Goal: Transaction & Acquisition: Purchase product/service

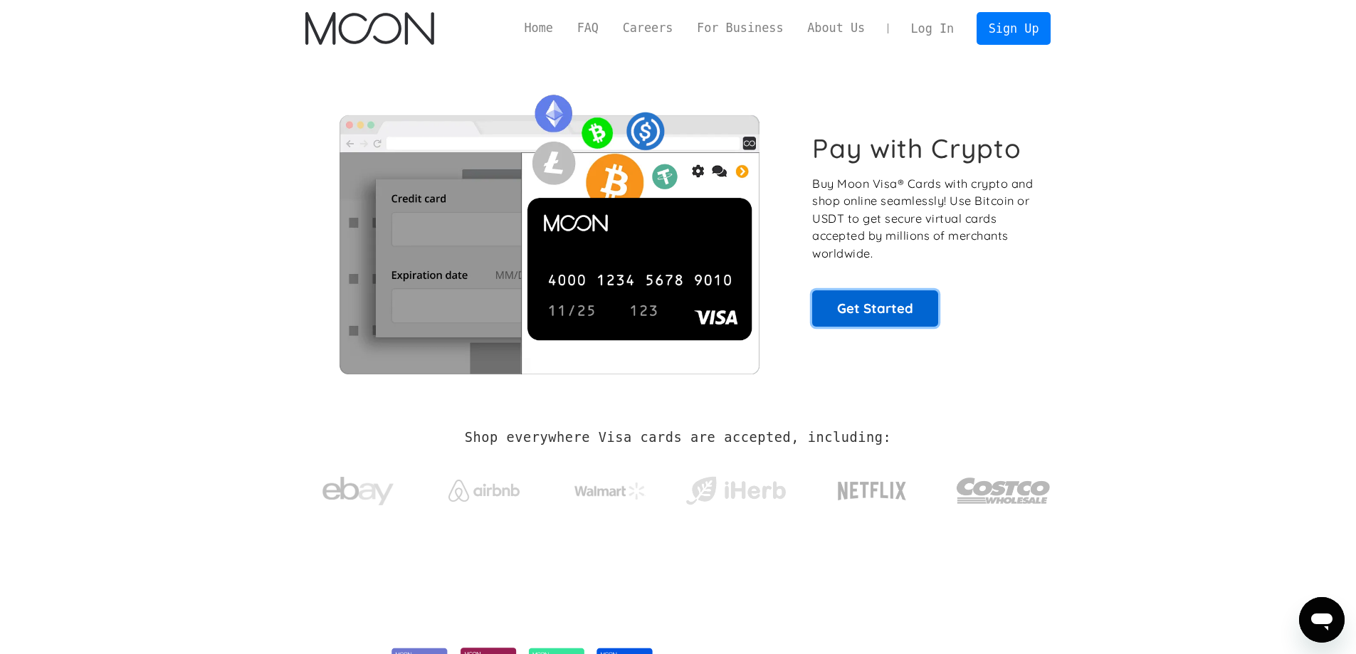
click at [910, 316] on link "Get Started" at bounding box center [875, 308] width 126 height 36
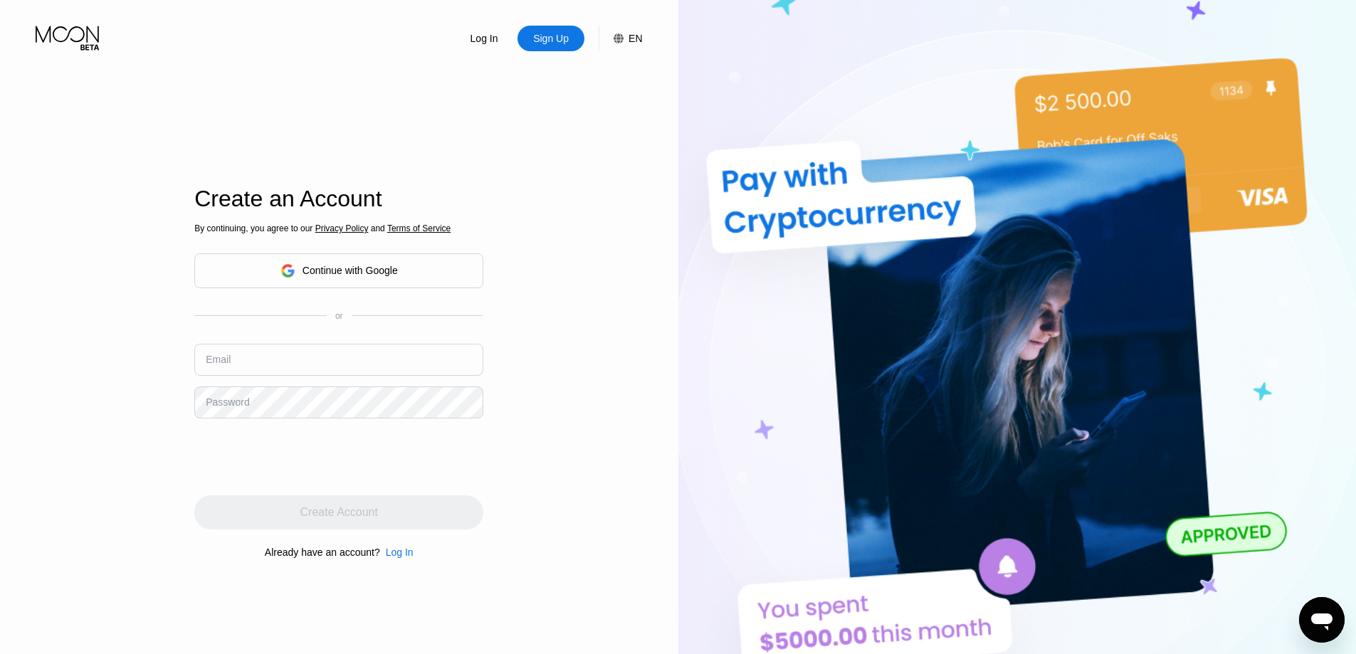
click at [380, 267] on div "Continue with Google" at bounding box center [350, 270] width 95 height 11
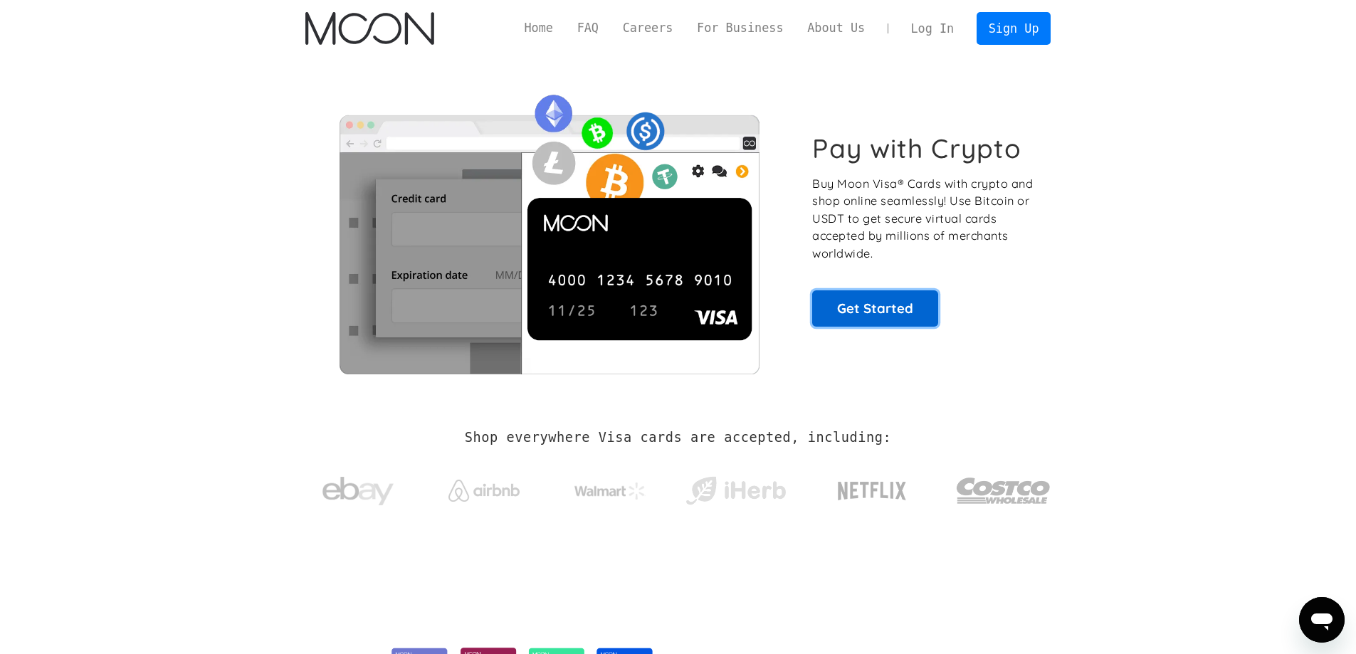
click at [894, 313] on link "Get Started" at bounding box center [875, 308] width 126 height 36
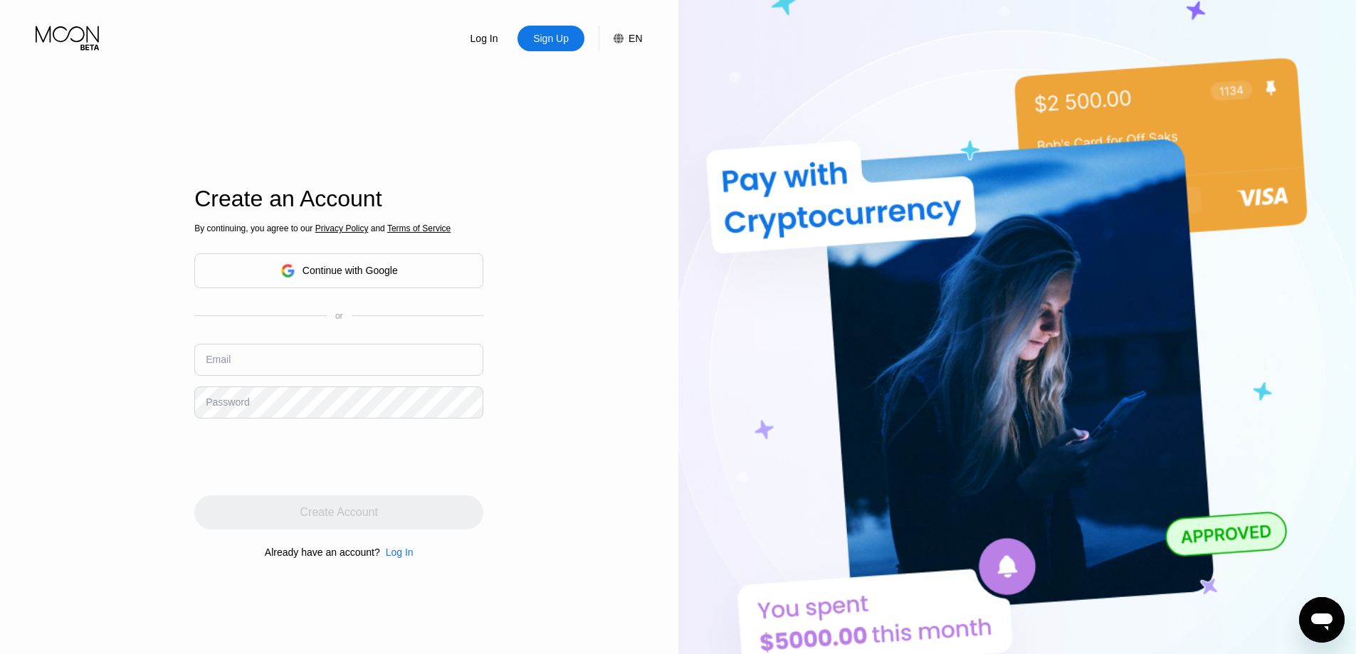
click at [371, 276] on div "Continue with Google" at bounding box center [350, 270] width 95 height 11
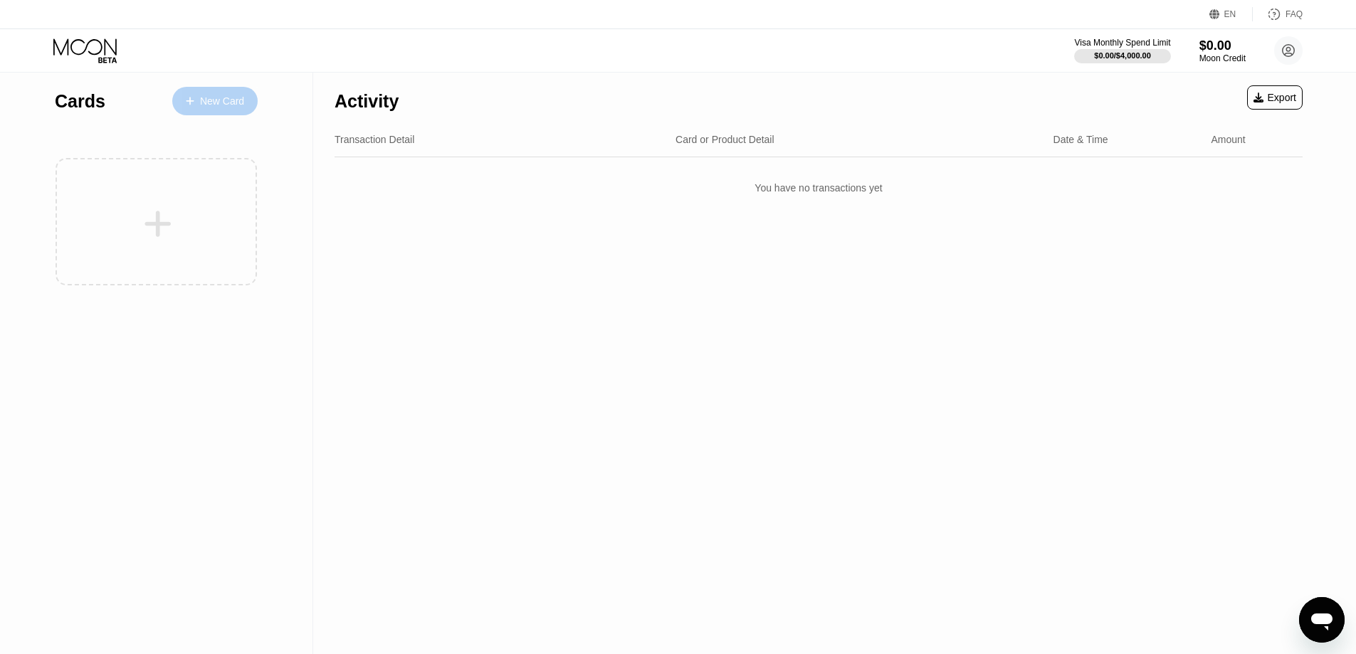
click at [231, 95] on div "New Card" at bounding box center [222, 101] width 44 height 12
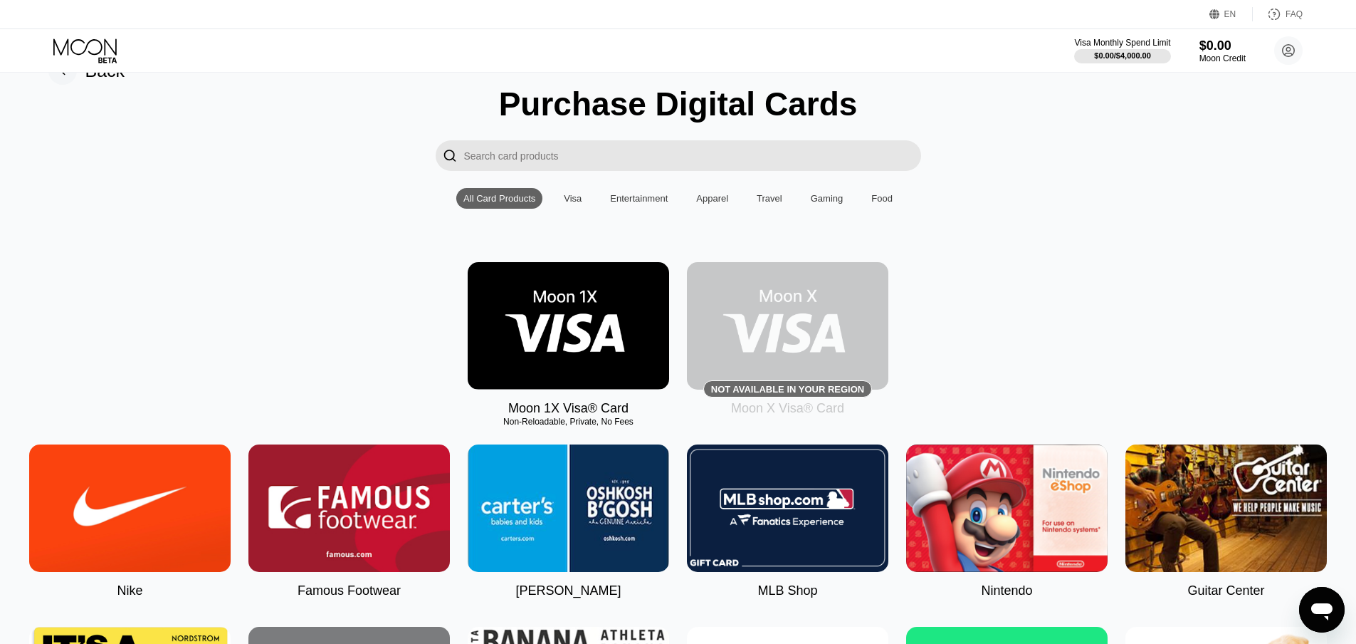
scroll to position [71, 0]
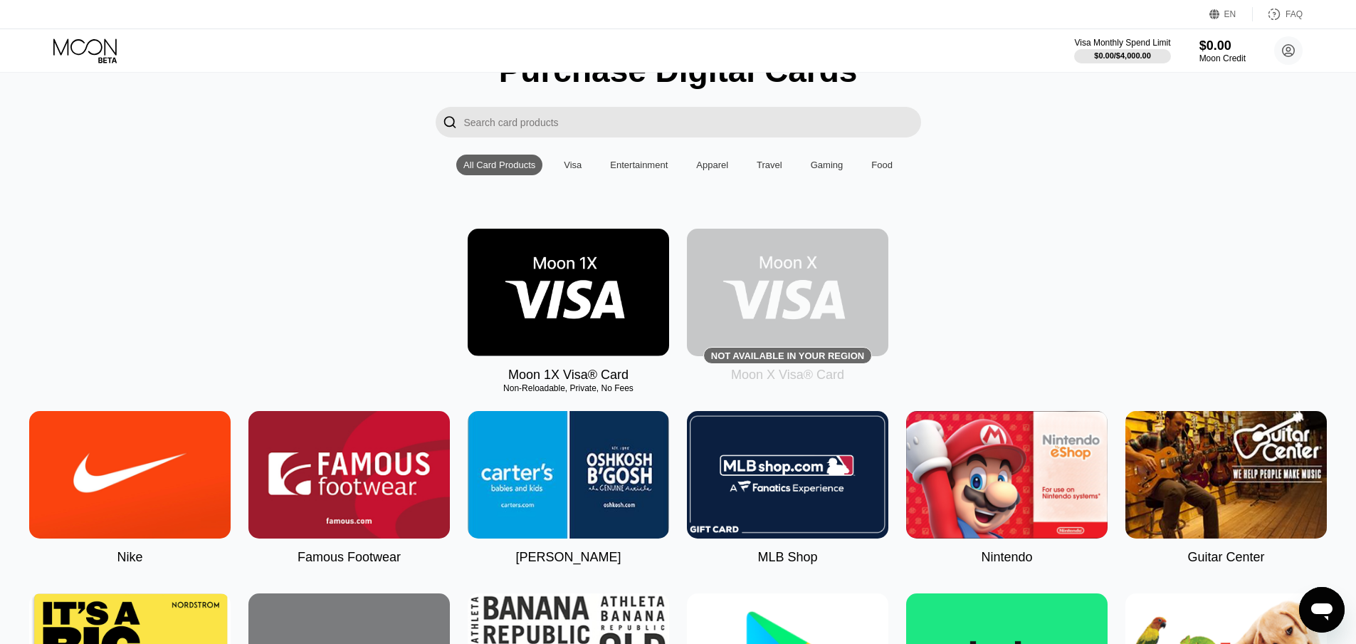
click at [580, 303] on img at bounding box center [568, 292] width 201 height 127
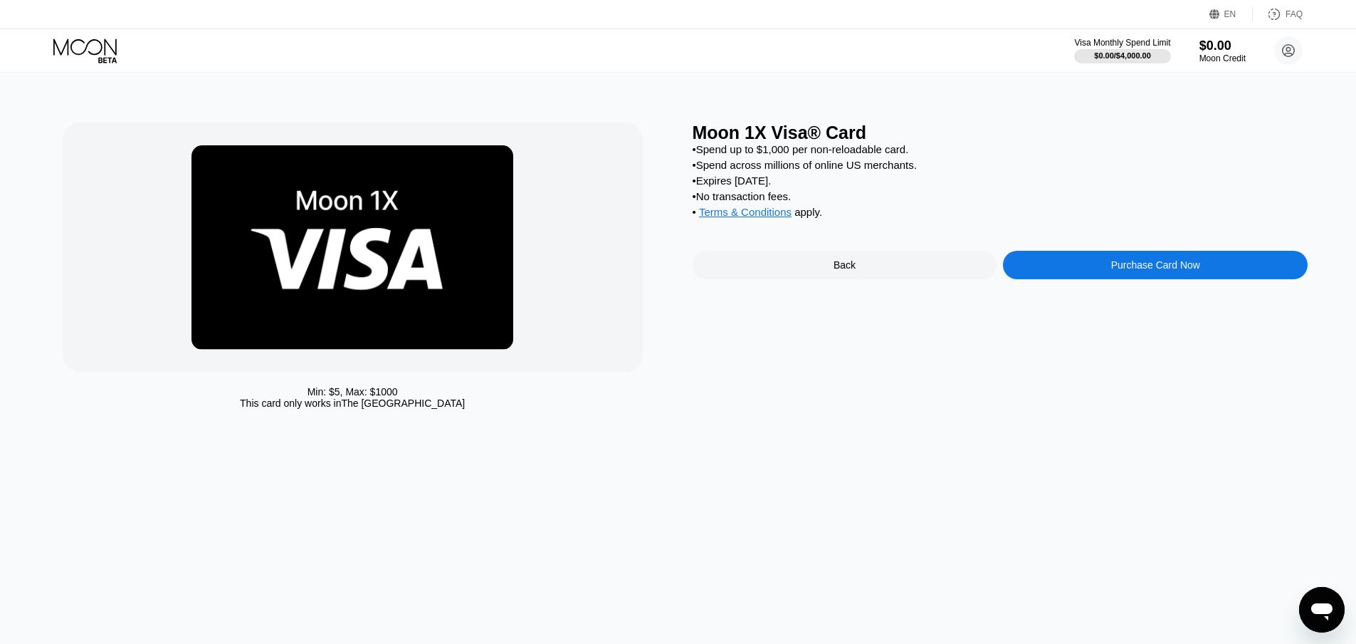
drag, startPoint x: 799, startPoint y: 184, endPoint x: 731, endPoint y: 191, distance: 68.0
click at [731, 187] on div "• Expires [DATE]." at bounding box center [1001, 180] width 616 height 12
click at [889, 275] on div "Back" at bounding box center [845, 265] width 305 height 28
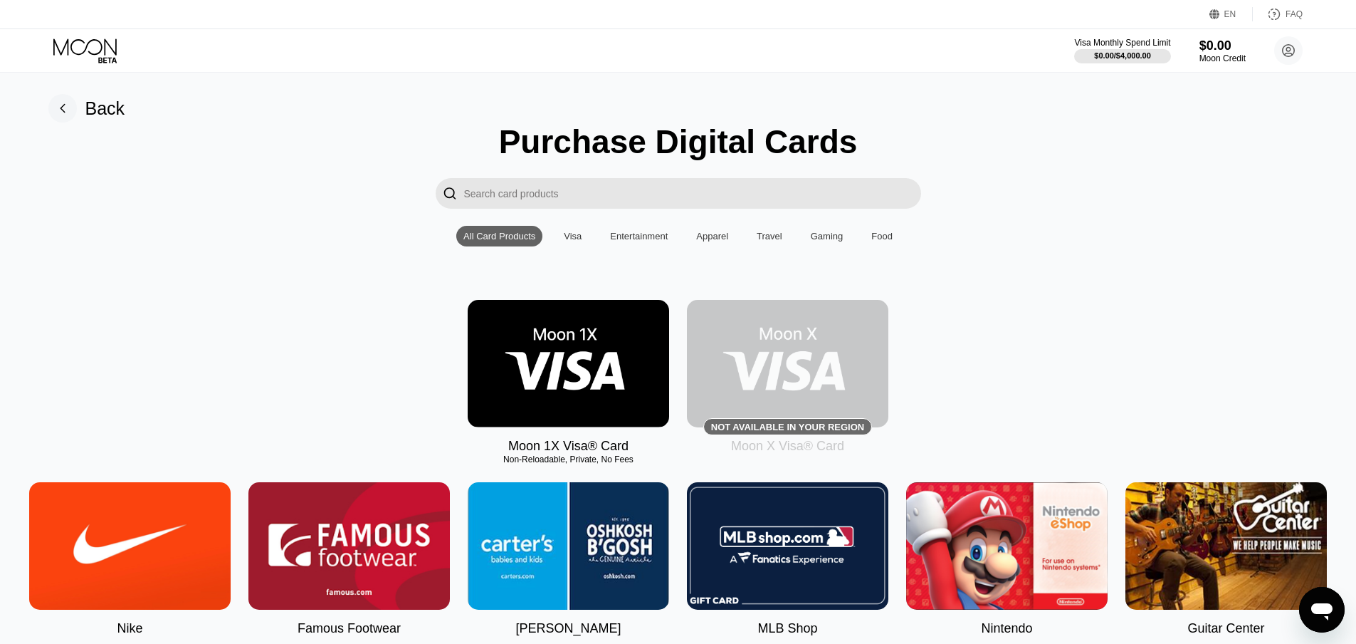
click at [585, 238] on div "Visa" at bounding box center [573, 236] width 32 height 21
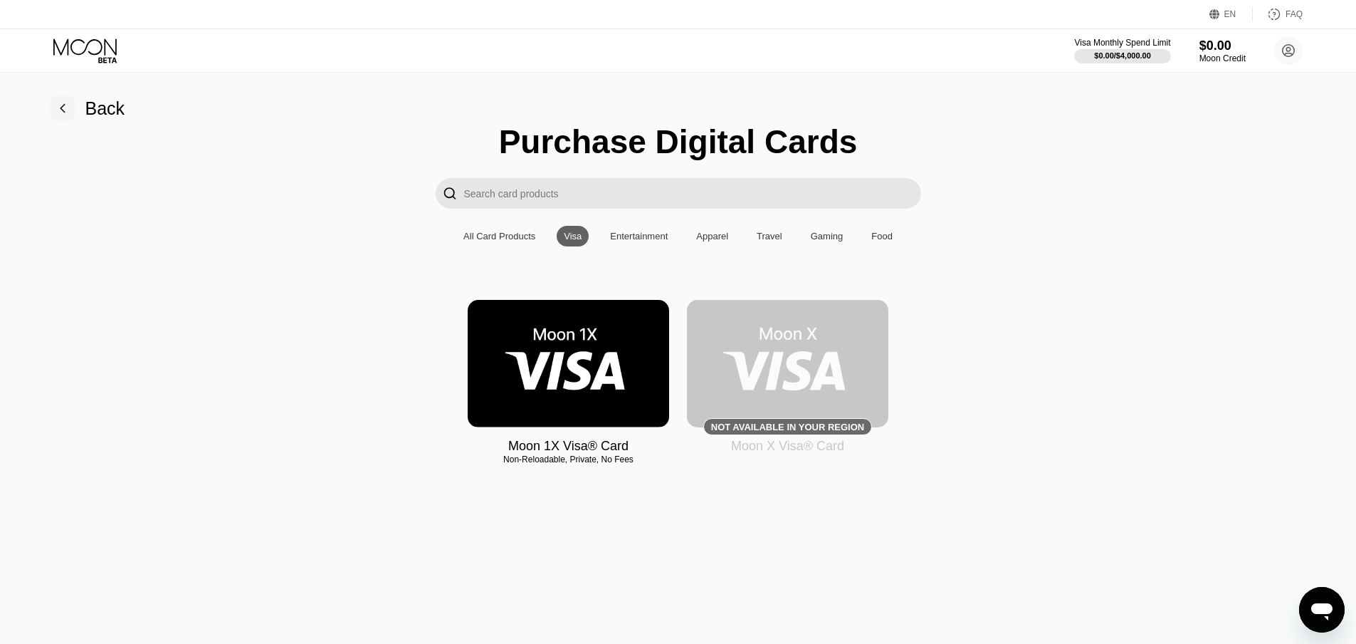
click at [580, 377] on img at bounding box center [568, 363] width 201 height 127
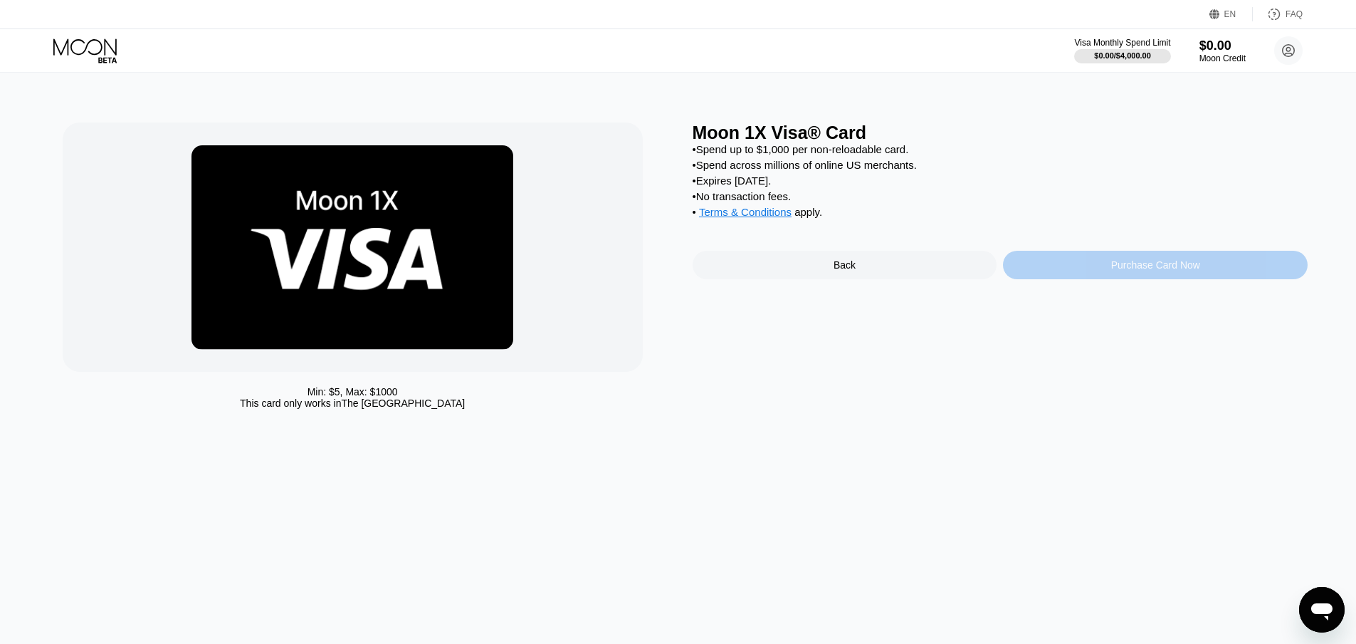
click at [1173, 271] on div "Purchase Card Now" at bounding box center [1155, 264] width 89 height 11
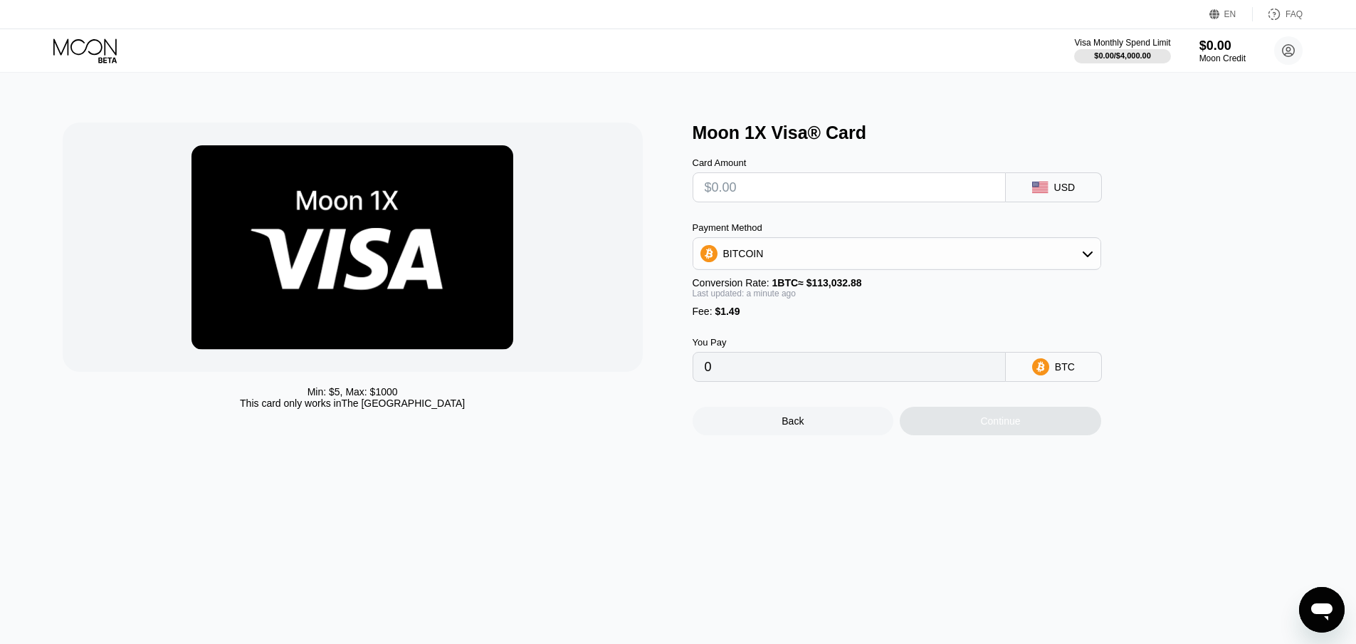
click at [847, 192] on input "text" at bounding box center [849, 187] width 289 height 28
type input "$5"
type input "0.00005742"
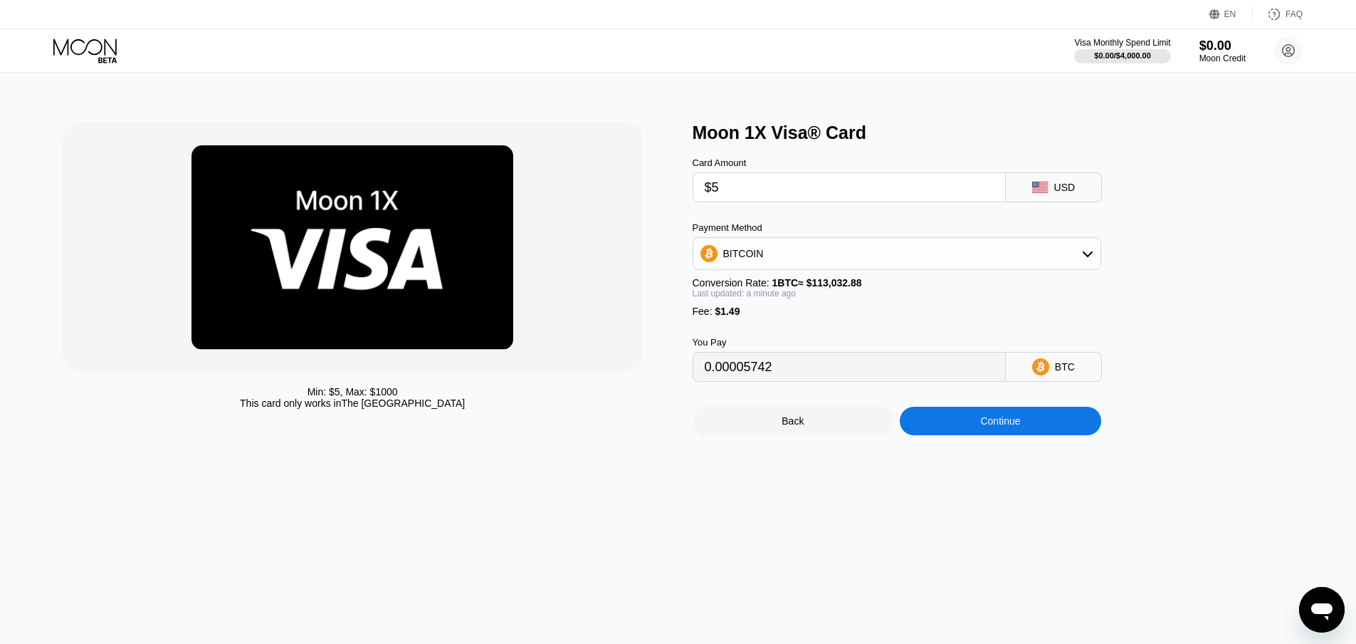
type input "$50"
type input "0.00045554"
type input "$50"
click at [1152, 275] on div "Moon 1X Visa® Card Card Amount $50 USD Payment Method BITCOIN Conversion Rate: …" at bounding box center [1001, 278] width 616 height 313
click at [1030, 247] on div "BITCOIN" at bounding box center [896, 253] width 407 height 28
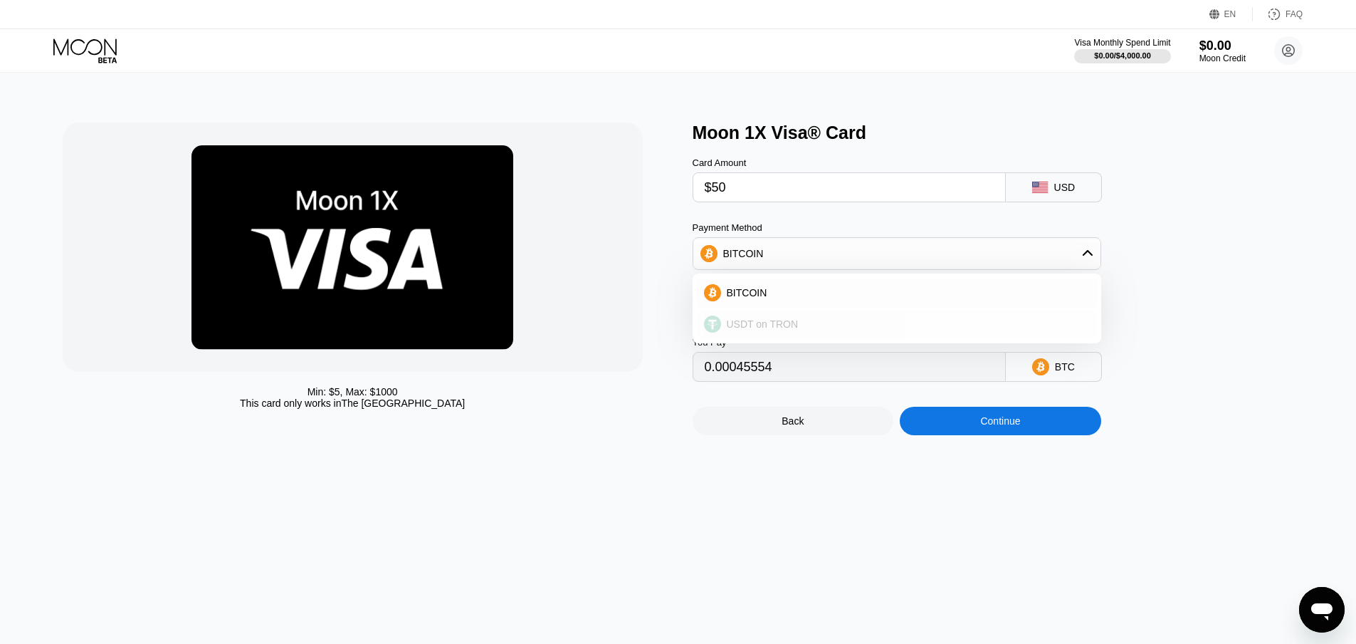
click at [834, 325] on div "USDT on TRON" at bounding box center [905, 323] width 369 height 11
type input "52.01"
click at [1132, 335] on div "You Pay 52.01 USDT TRC-20" at bounding box center [921, 349] width 456 height 65
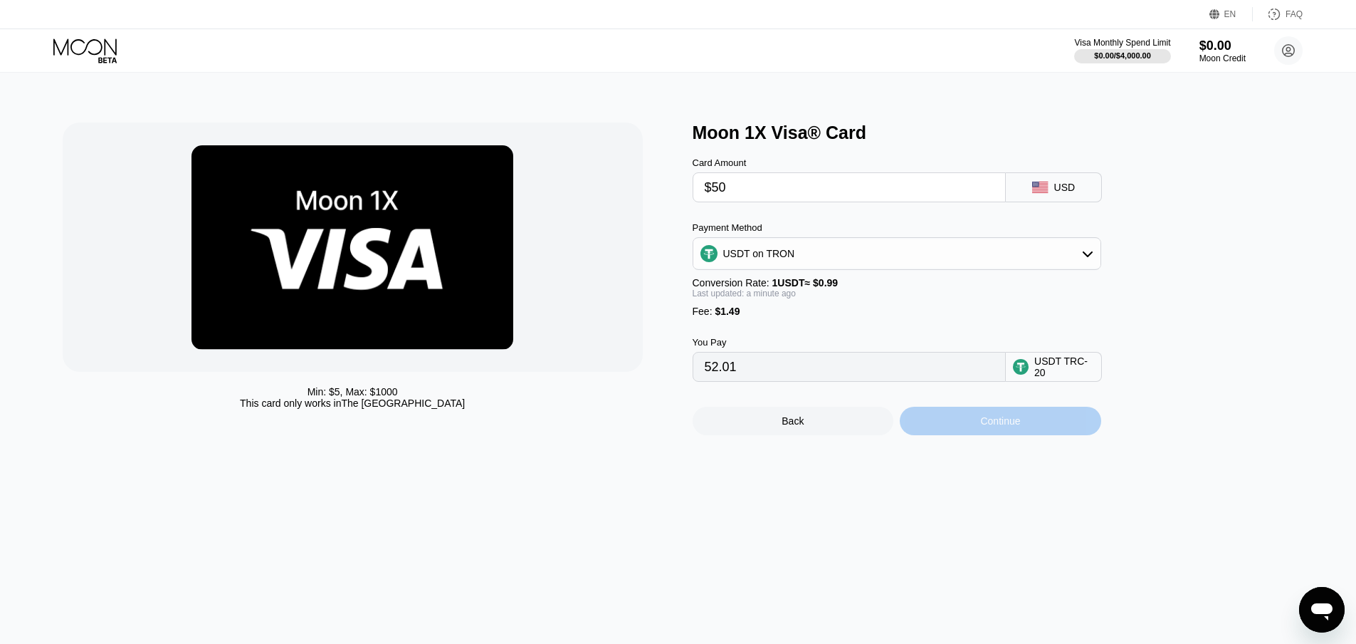
click at [1001, 426] on div "Continue" at bounding box center [1000, 420] width 40 height 11
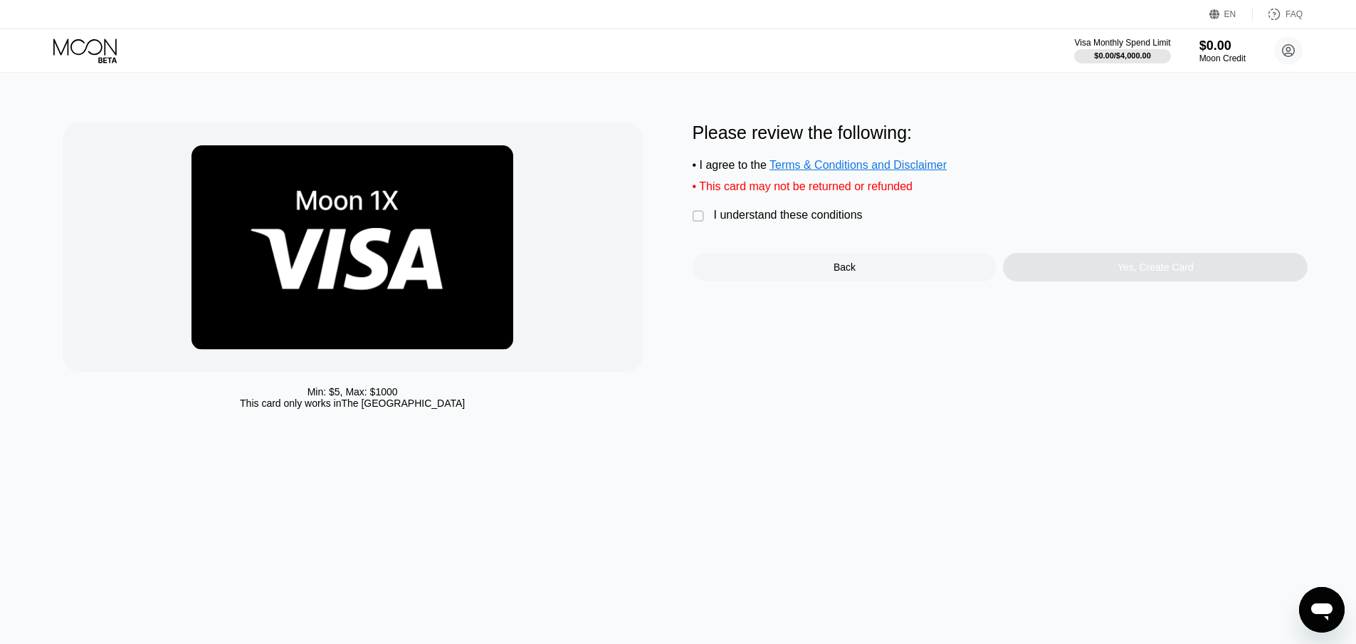
click at [696, 222] on div "" at bounding box center [700, 216] width 14 height 14
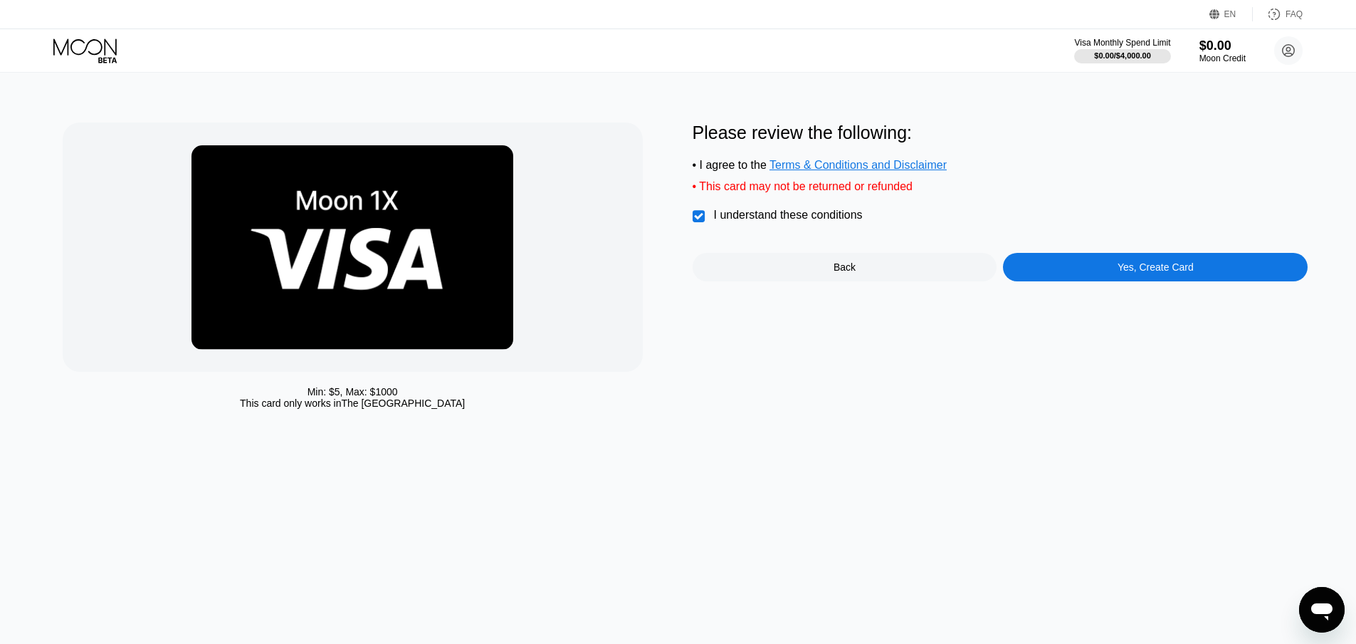
click at [1047, 271] on div "Yes, Create Card" at bounding box center [1155, 267] width 305 height 28
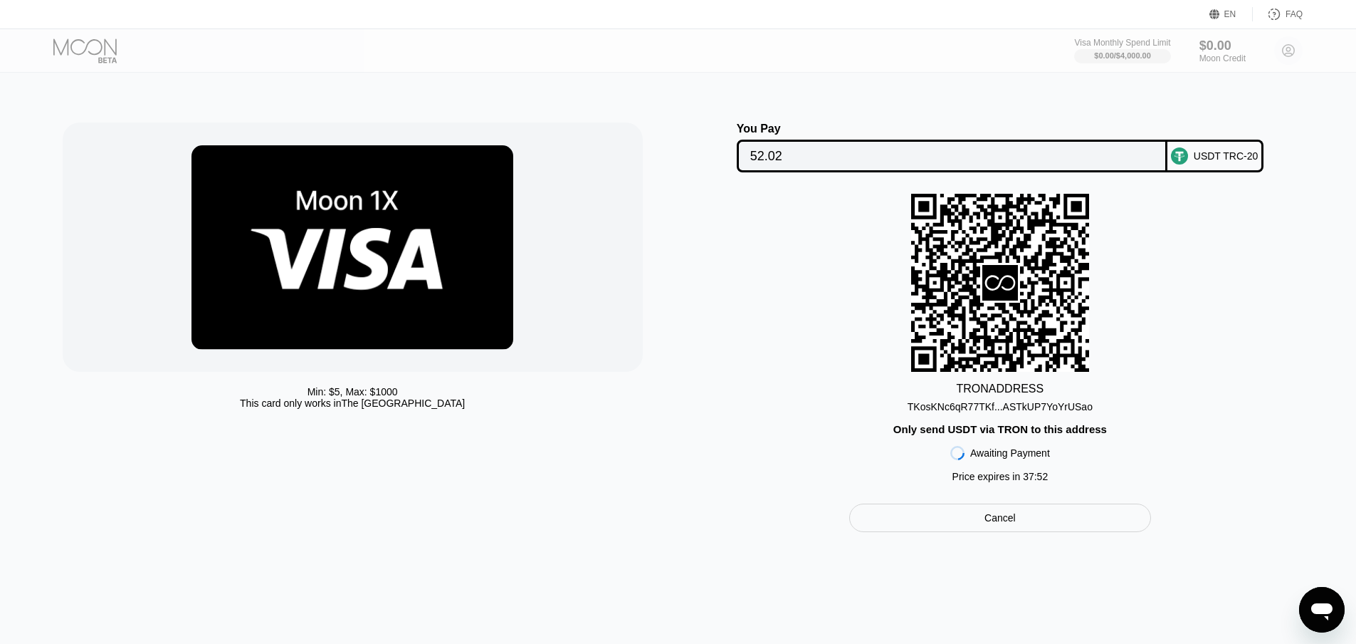
click at [1210, 308] on div "TRON ADDRESS TKosKNc6qR77TKf...ASTkUP7YoYrUSao Only send USDT via TRON to this …" at bounding box center [1001, 341] width 616 height 295
click at [1316, 604] on icon "Open messaging window" at bounding box center [1322, 611] width 21 height 17
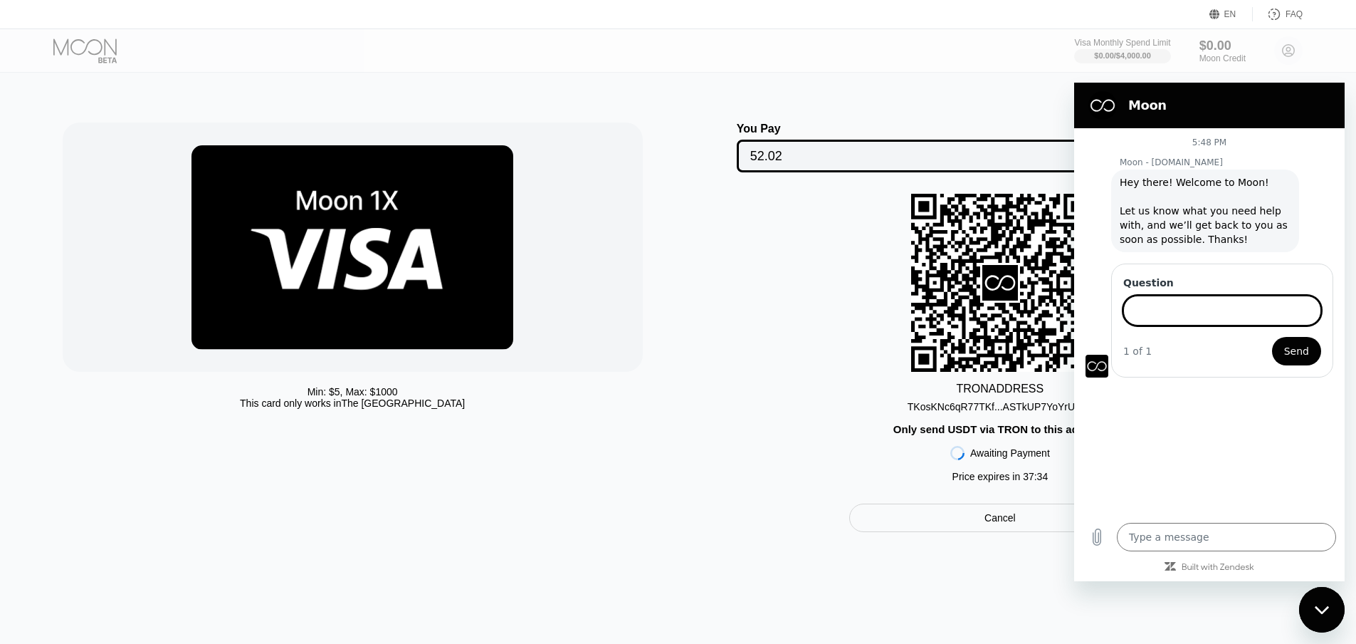
click at [1333, 601] on div "Close messaging window" at bounding box center [1322, 609] width 43 height 43
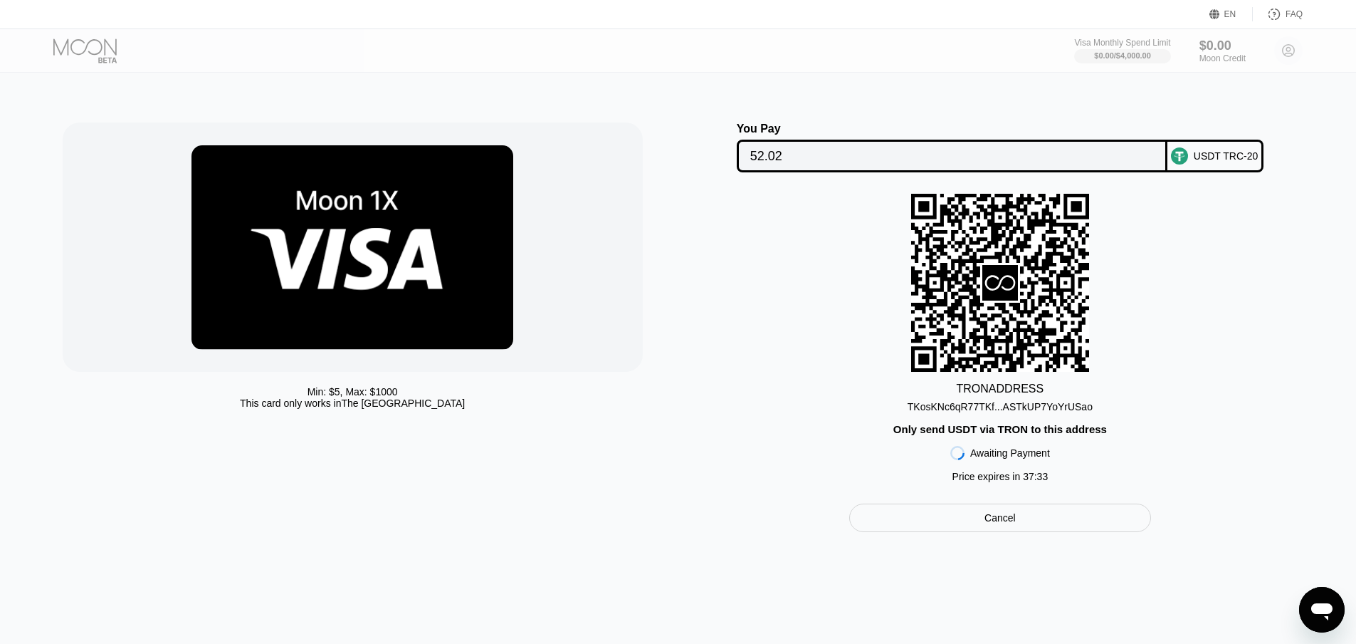
click at [1250, 269] on div "TRON ADDRESS TKosKNc6qR77TKf...ASTkUP7YoYrUSao Only send USDT via TRON to this …" at bounding box center [1001, 341] width 616 height 295
click at [1294, 277] on div "TRON ADDRESS TKosKNc6qR77TKf...ASTkUP7YoYrUSao Only send USDT via TRON to this …" at bounding box center [1001, 341] width 616 height 295
drag, startPoint x: 1309, startPoint y: 606, endPoint x: 1527, endPoint y: 753, distance: 262.1
click at [1309, 606] on icon "Open messaging window" at bounding box center [1322, 610] width 26 height 26
type textarea "x"
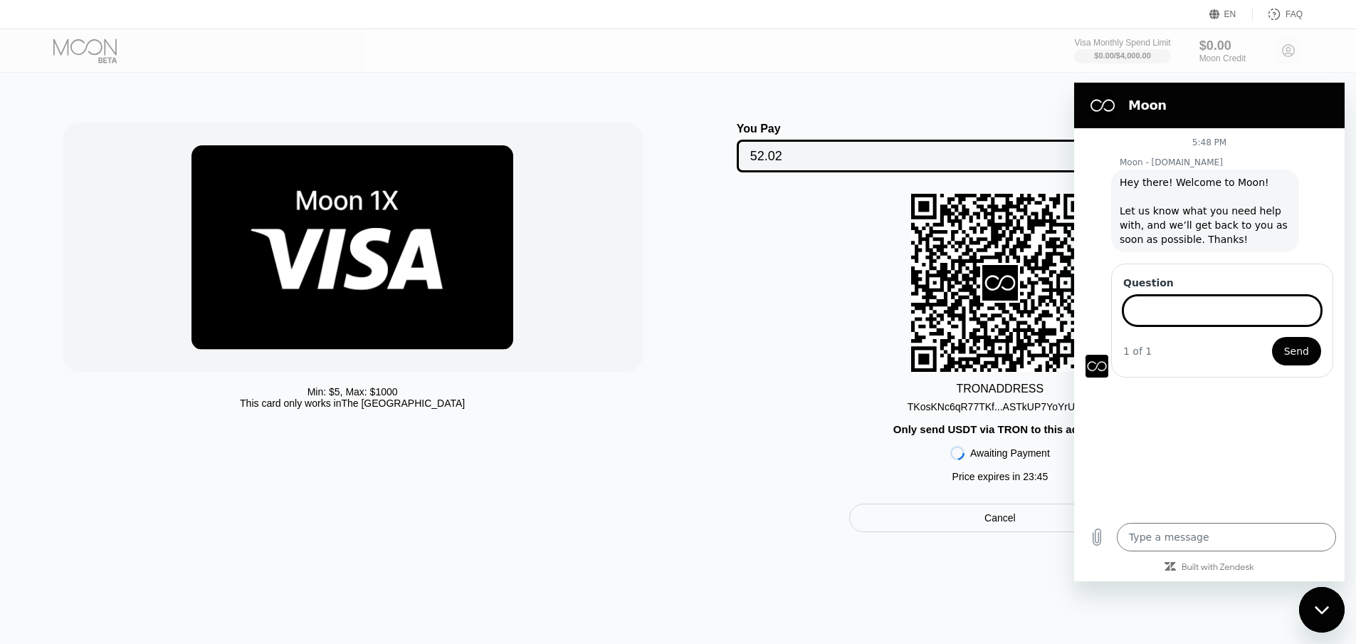
click at [1175, 315] on input "Question" at bounding box center [1223, 310] width 198 height 30
type input "I did the transaction and it is successful but on moon side it is not acknowled…"
click at [1298, 356] on span "Send" at bounding box center [1296, 350] width 25 height 17
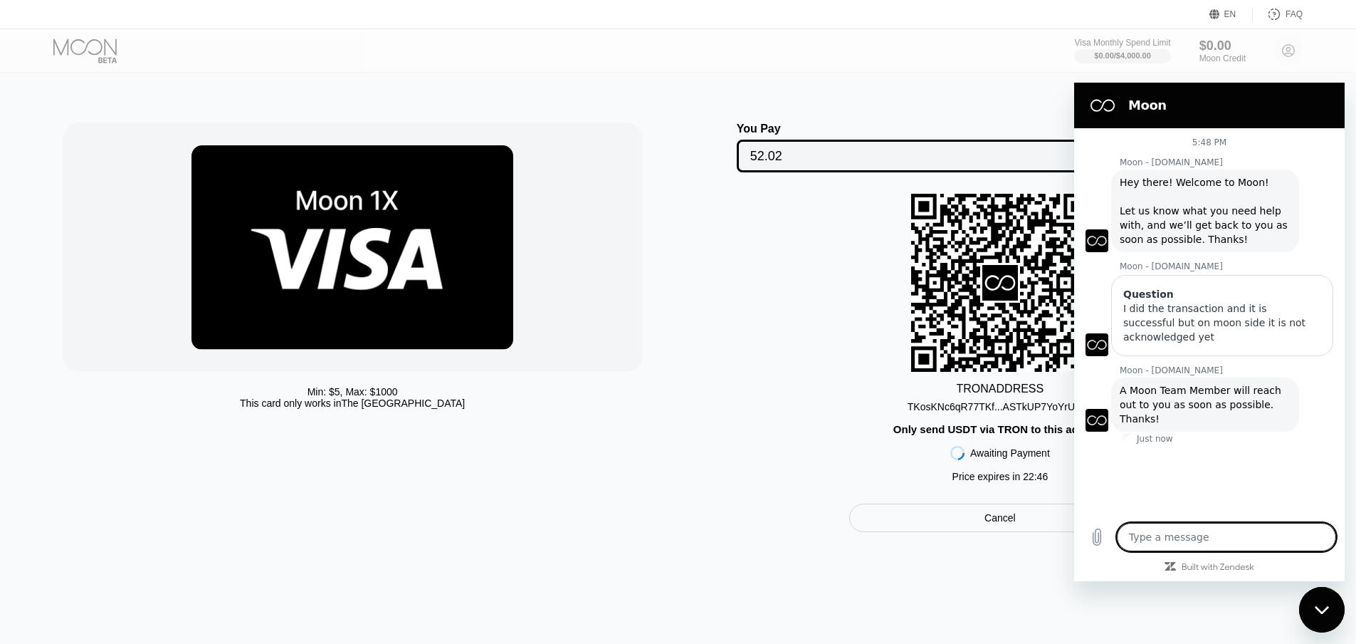
click at [1327, 624] on div "Close messaging window" at bounding box center [1322, 609] width 43 height 43
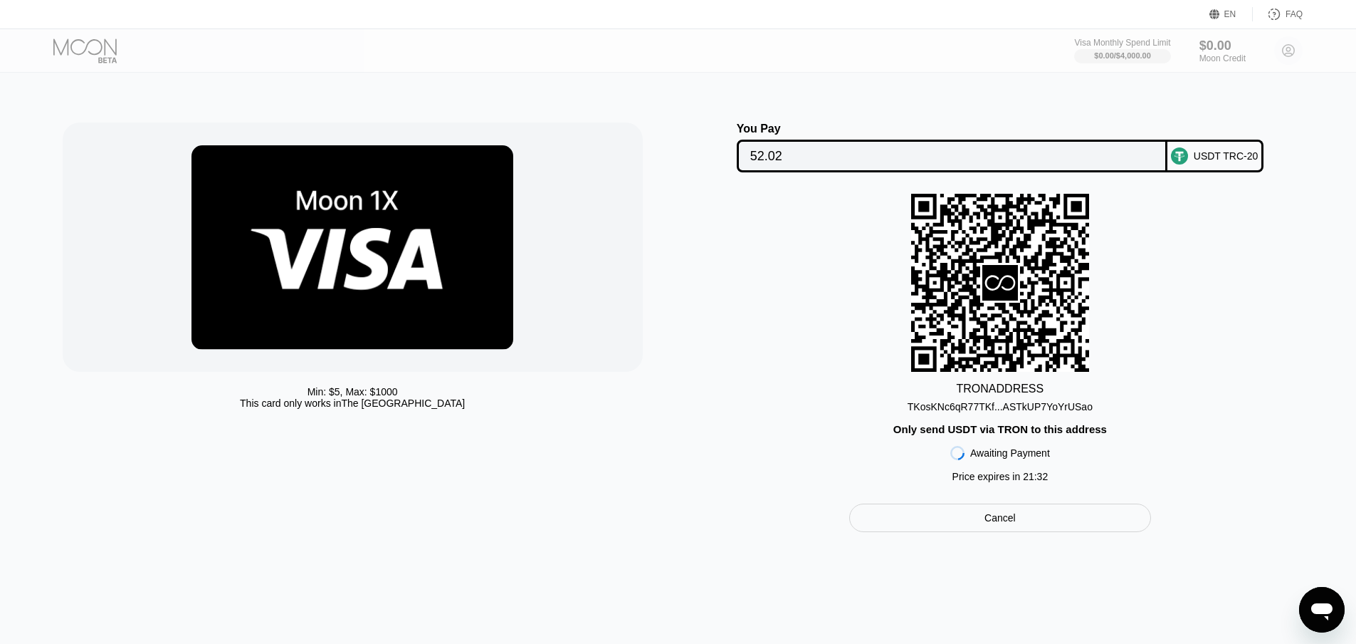
click at [1326, 619] on icon "Open messaging window" at bounding box center [1322, 610] width 26 height 26
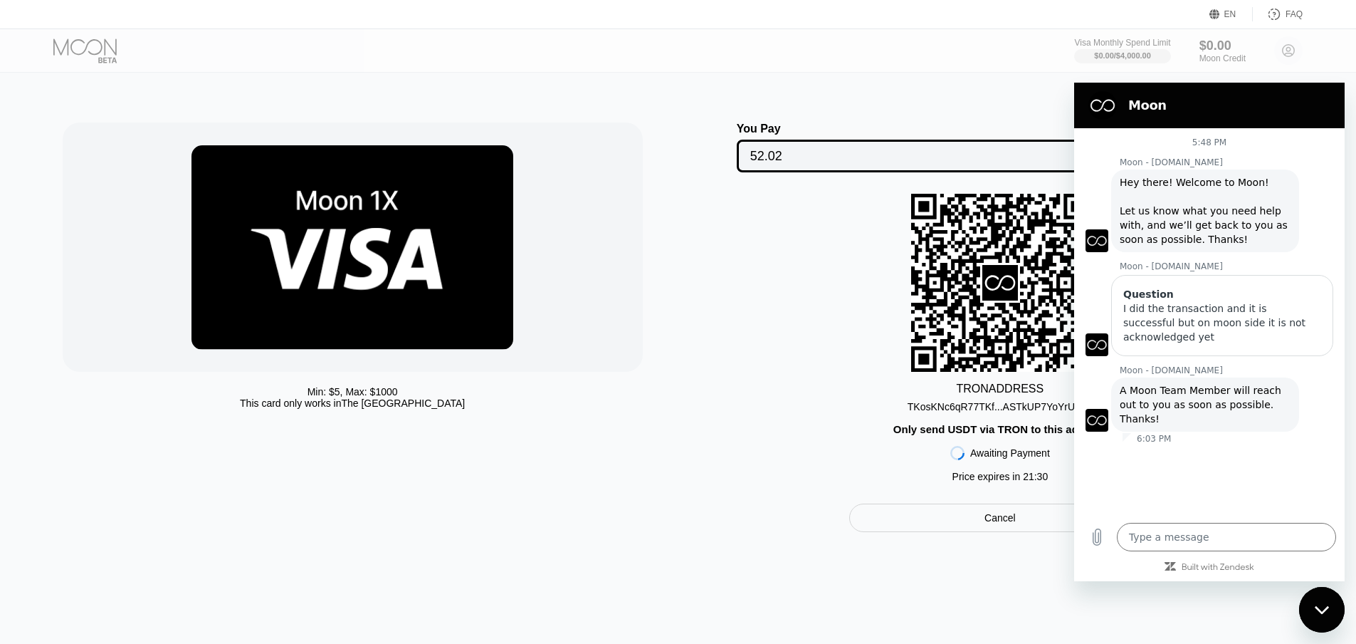
click at [1326, 619] on div "Close messaging window" at bounding box center [1322, 609] width 43 height 43
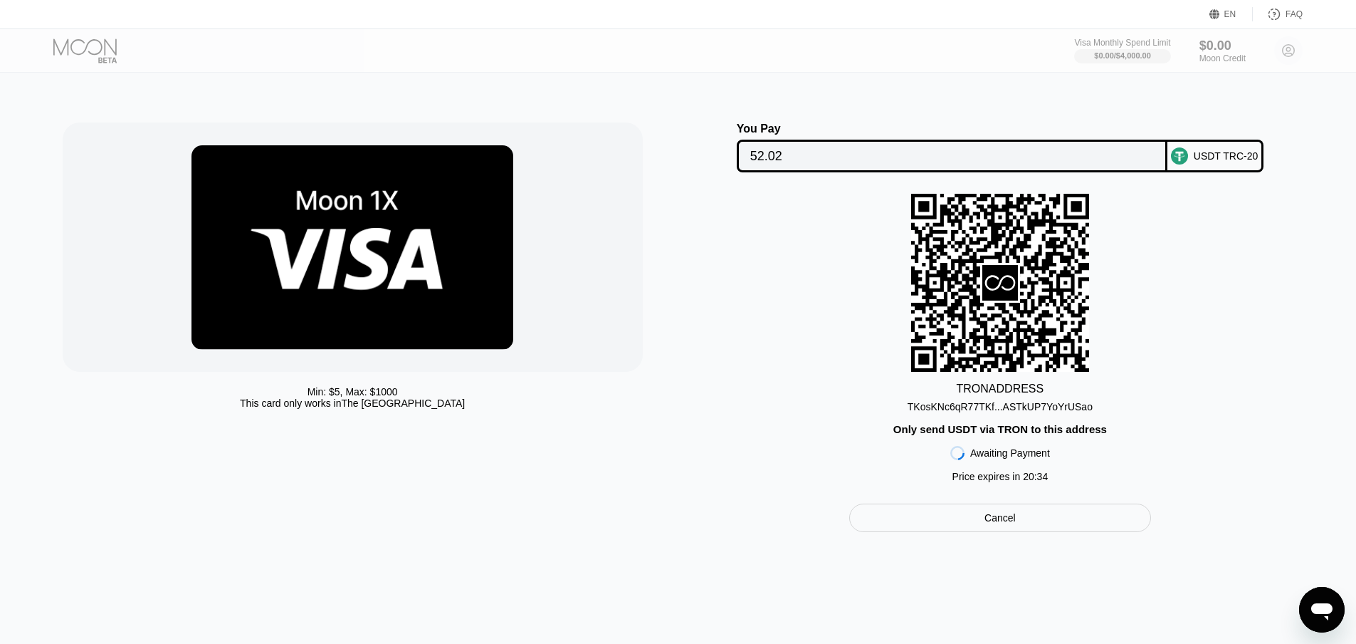
type textarea "x"
